Goal: Task Accomplishment & Management: Use online tool/utility

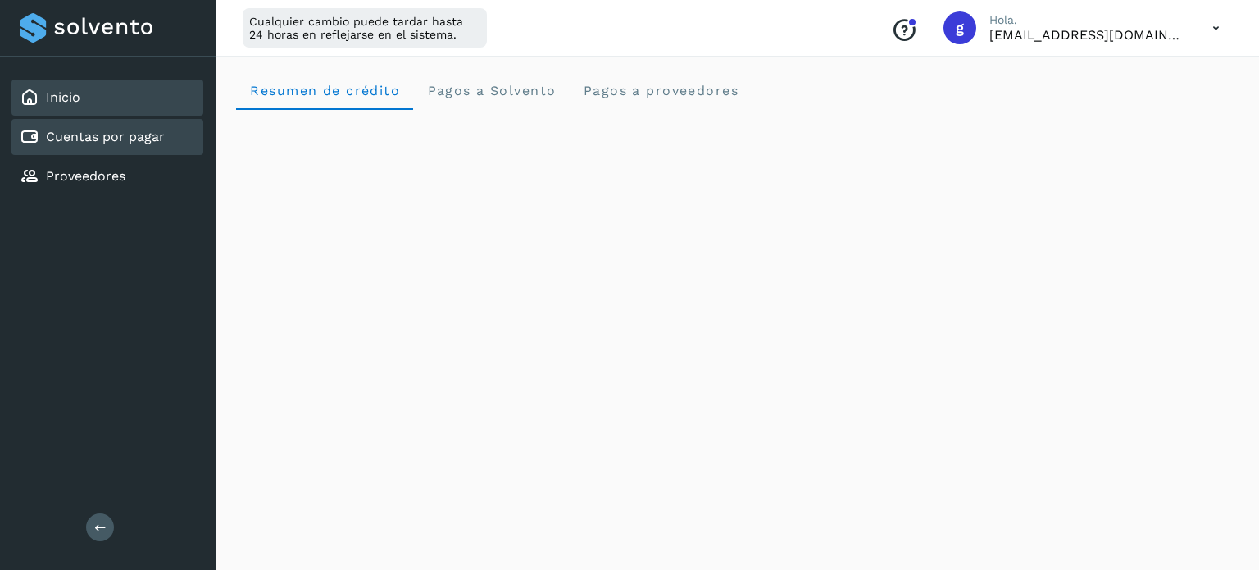
click at [133, 143] on link "Cuentas por pagar" at bounding box center [105, 137] width 119 height 16
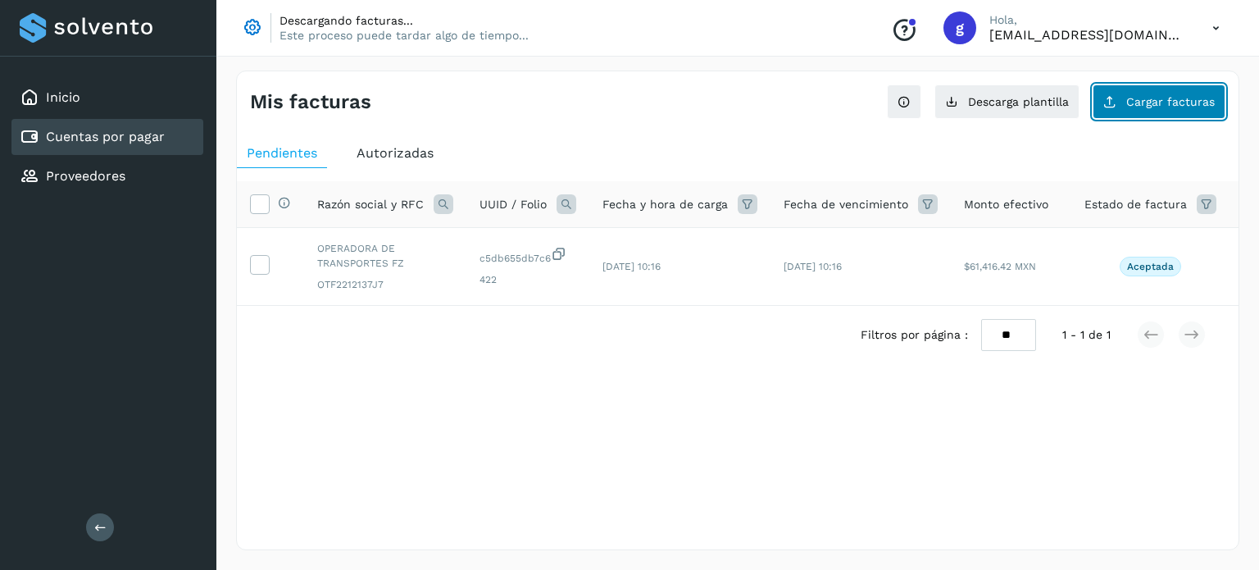
click at [1217, 98] on button "Cargar facturas" at bounding box center [1159, 101] width 133 height 34
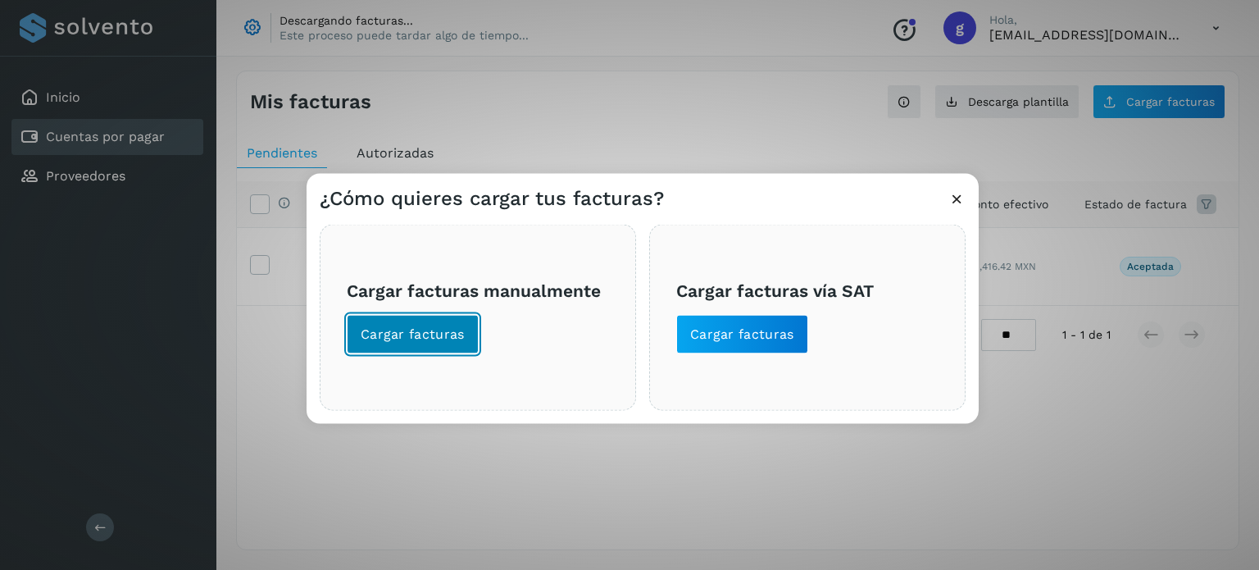
click at [399, 329] on span "Cargar facturas" at bounding box center [413, 334] width 104 height 18
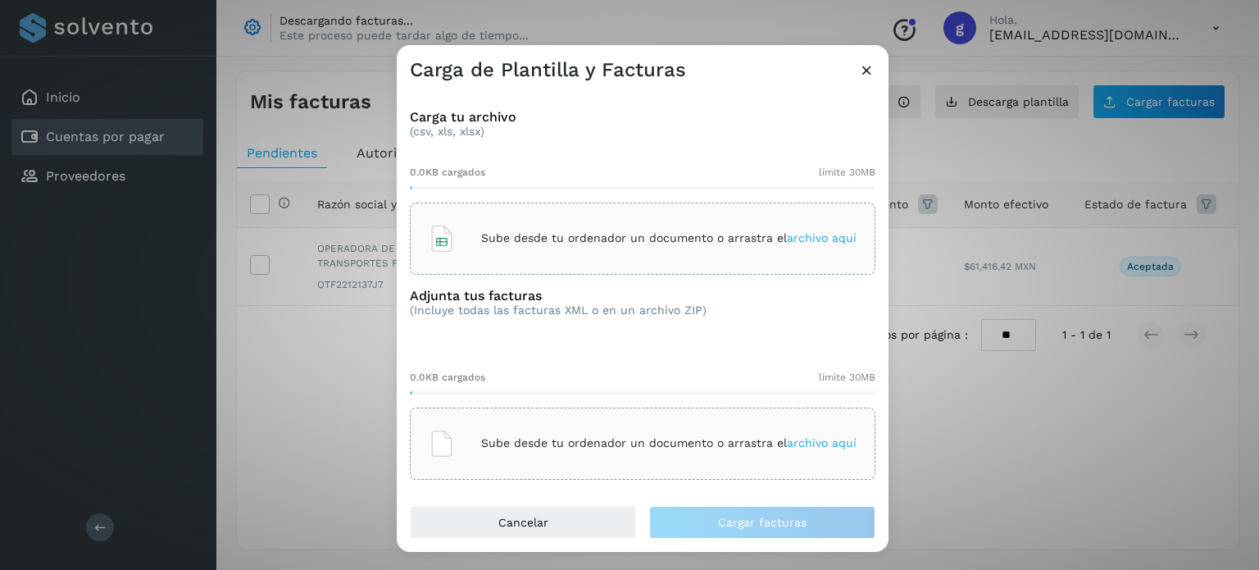
click at [679, 252] on div "Sube desde tu ordenador un documento o arrastra el archivo aquí" at bounding box center [643, 238] width 428 height 44
click at [673, 456] on div "Sube desde tu ordenador un documento o arrastra el archivo aquí" at bounding box center [643, 443] width 428 height 44
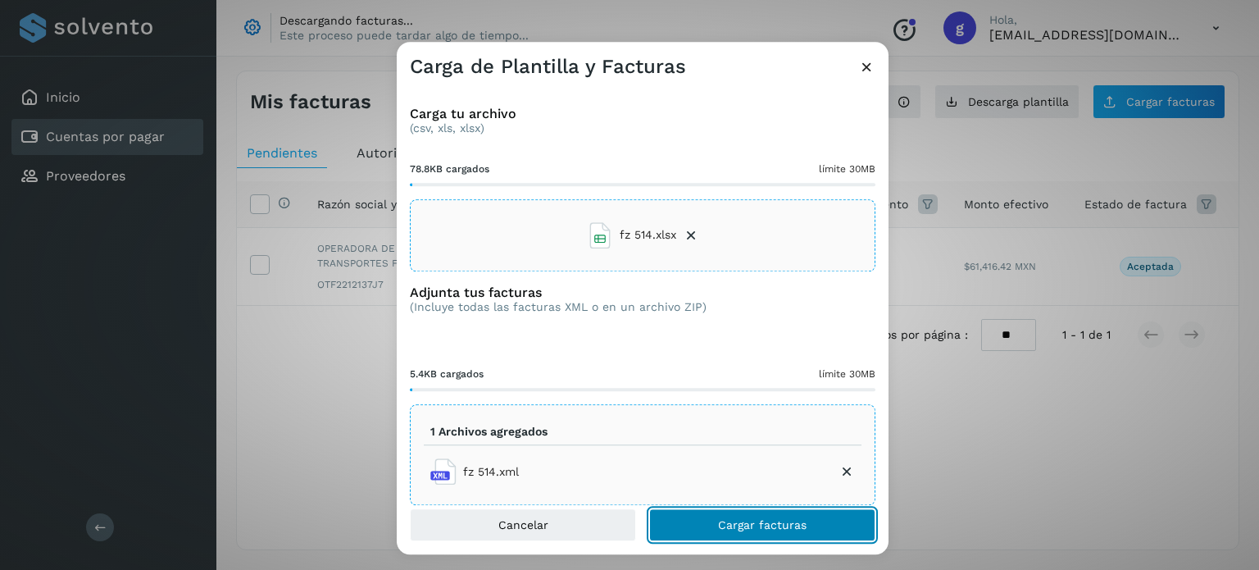
click at [772, 520] on span "Cargar facturas" at bounding box center [762, 524] width 89 height 11
